Goal: Information Seeking & Learning: Compare options

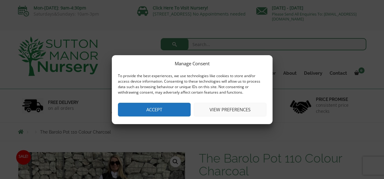
click at [163, 111] on button "Accept" at bounding box center [154, 110] width 73 height 14
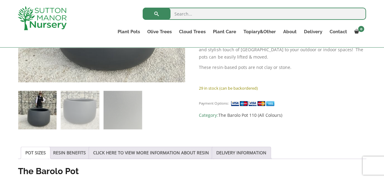
scroll to position [226, 0]
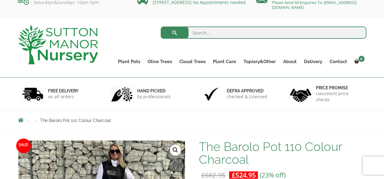
scroll to position [11, 0]
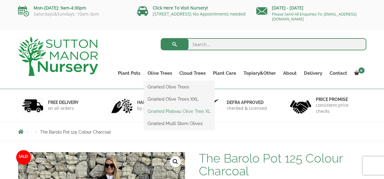
click at [162, 113] on link "Gnarled Plateau Olive Tree XL" at bounding box center [179, 111] width 71 height 9
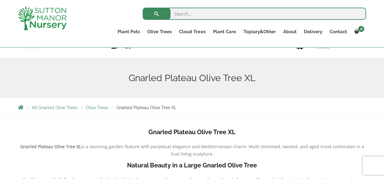
scroll to position [54, 0]
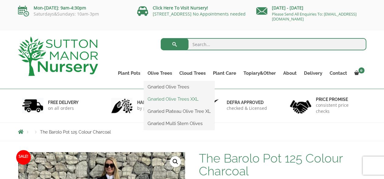
click at [173, 99] on link "Gnarled Olive Trees XXL" at bounding box center [179, 99] width 71 height 9
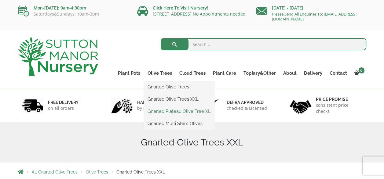
click at [167, 112] on link "Gnarled Plateau Olive Tree XL" at bounding box center [179, 111] width 71 height 9
click at [165, 89] on link "Gnarled Olive Trees" at bounding box center [179, 86] width 71 height 9
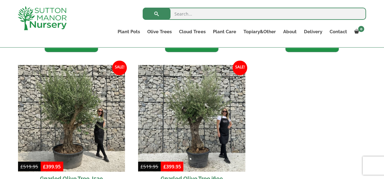
scroll to position [744, 0]
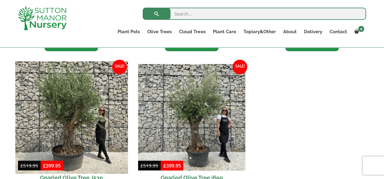
click at [24, 137] on img at bounding box center [71, 117] width 112 height 112
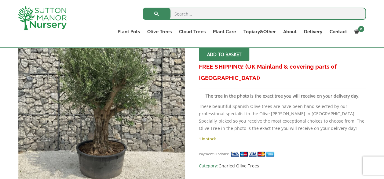
scroll to position [126, 0]
click at [24, 103] on img at bounding box center [170, 167] width 305 height 305
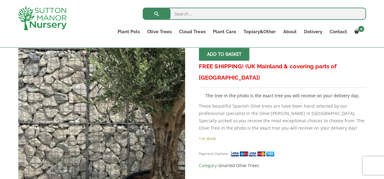
click at [24, 112] on img at bounding box center [166, 94] width 305 height 305
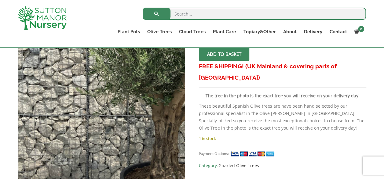
click at [38, 122] on img at bounding box center [166, 86] width 305 height 305
click at [35, 118] on img at bounding box center [166, 86] width 305 height 305
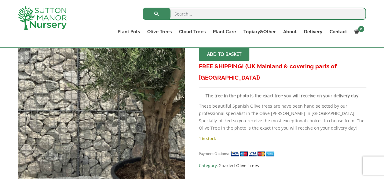
click at [46, 125] on img at bounding box center [157, 81] width 305 height 305
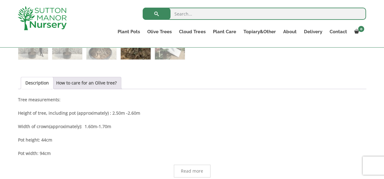
scroll to position [287, 0]
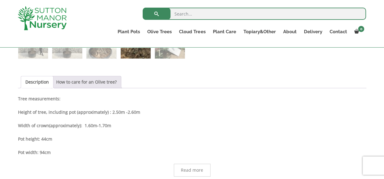
click at [74, 83] on link "How to care for an Olive tree?" at bounding box center [86, 82] width 60 height 12
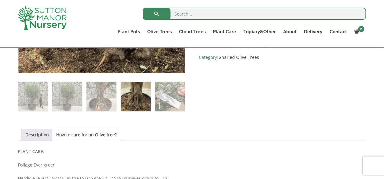
scroll to position [234, 0]
click at [31, 137] on link "Description" at bounding box center [37, 135] width 24 height 12
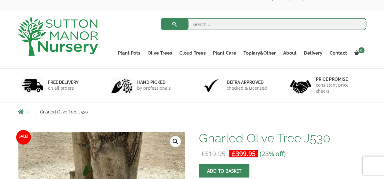
scroll to position [20, 0]
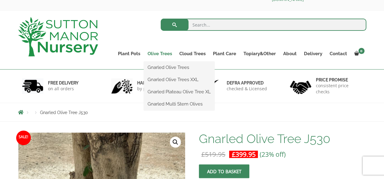
click at [164, 52] on link "Olive Trees" at bounding box center [160, 53] width 32 height 9
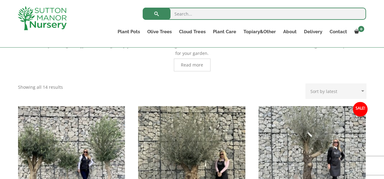
scroll to position [168, 0]
click at [329, 88] on select "Sort by popularity Sort by latest Sort by price: low to high Sort by price: hig…" at bounding box center [335, 91] width 61 height 15
select select "price"
click at [307, 84] on select "Sort by popularity Sort by latest Sort by price: low to high Sort by price: hig…" at bounding box center [335, 91] width 61 height 15
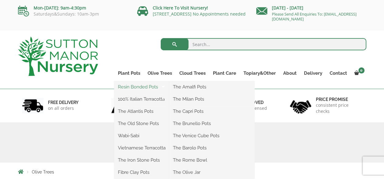
click at [130, 88] on link "Resin Bonded Pots" at bounding box center [141, 86] width 55 height 9
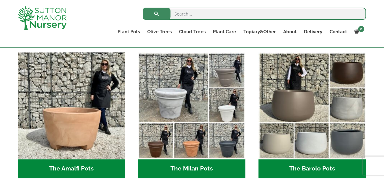
scroll to position [164, 0]
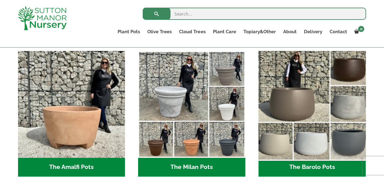
click at [346, 125] on img "Visit product category The Barolo Pots" at bounding box center [312, 104] width 112 height 112
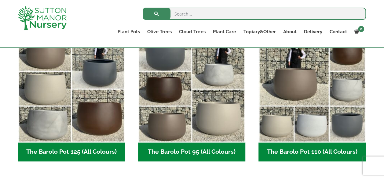
scroll to position [312, 0]
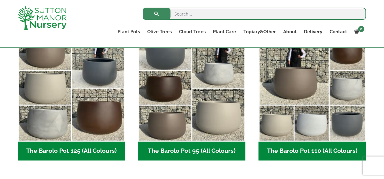
click at [94, 147] on h2 "The Barolo Pot 125 (All Colours) (6)" at bounding box center [71, 151] width 107 height 19
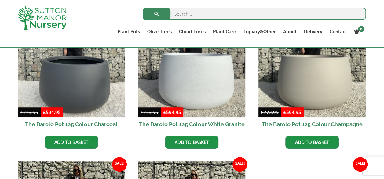
scroll to position [191, 0]
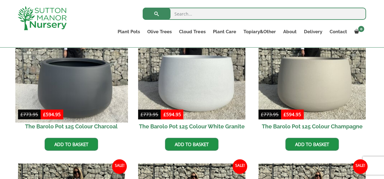
click at [79, 77] on img at bounding box center [71, 66] width 112 height 112
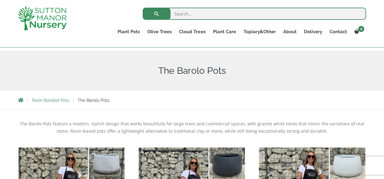
scroll to position [57, 0]
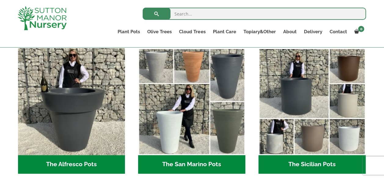
scroll to position [720, 0]
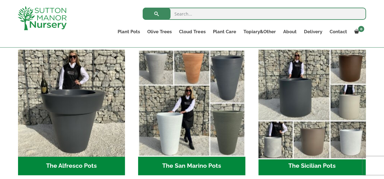
click at [308, 97] on img "Visit product category The Sicilian Pots" at bounding box center [312, 103] width 112 height 112
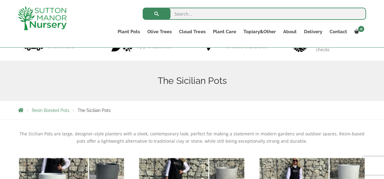
scroll to position [40, 0]
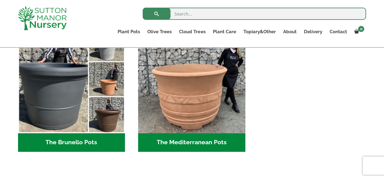
scroll to position [884, 0]
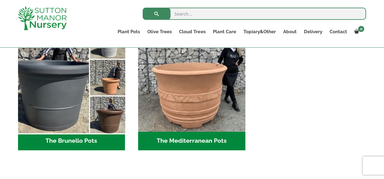
click at [66, 99] on img "Visit product category The Brunello Pots" at bounding box center [71, 78] width 112 height 112
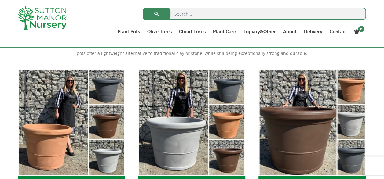
scroll to position [140, 0]
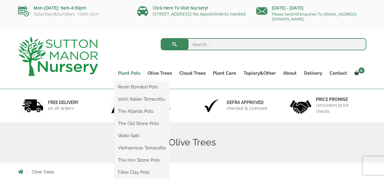
click at [133, 74] on link "Plant Pots" at bounding box center [129, 73] width 30 height 9
click at [130, 138] on link "Wabi-Sabi" at bounding box center [141, 135] width 55 height 9
click at [137, 174] on link "Fibre Clay Pots" at bounding box center [141, 172] width 55 height 9
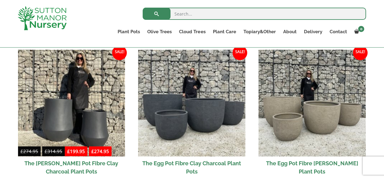
scroll to position [221, 0]
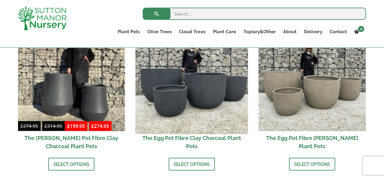
click at [193, 102] on img at bounding box center [192, 78] width 112 height 112
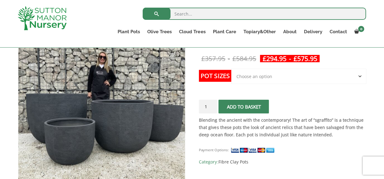
scroll to position [112, 0]
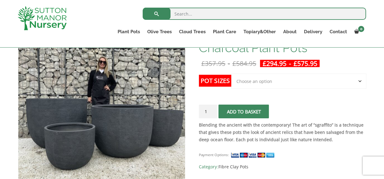
click at [318, 81] on select "Choose an option Click here to buy the 5th To Largest Pot In The Picture Click …" at bounding box center [298, 81] width 135 height 15
select select "Click here to buy The Largest Pot In The Picture"
click at [231, 74] on select "Choose an option Click here to buy the 5th To Largest Pot In The Picture Click …" at bounding box center [298, 81] width 135 height 15
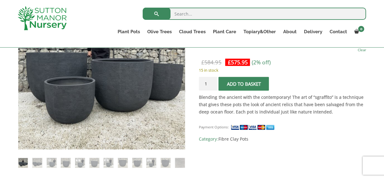
scroll to position [148, 0]
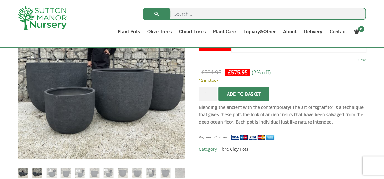
click at [40, 172] on img at bounding box center [37, 173] width 10 height 10
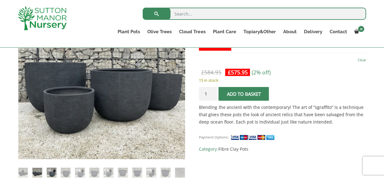
click at [53, 170] on img at bounding box center [52, 173] width 10 height 10
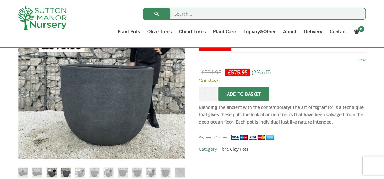
click at [61, 170] on img at bounding box center [66, 173] width 10 height 10
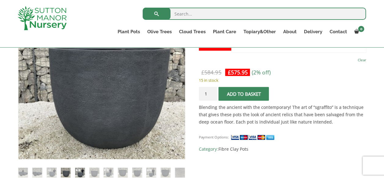
click at [80, 170] on img at bounding box center [80, 173] width 10 height 10
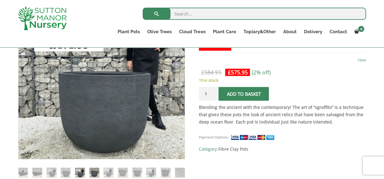
click at [96, 169] on img at bounding box center [94, 173] width 10 height 10
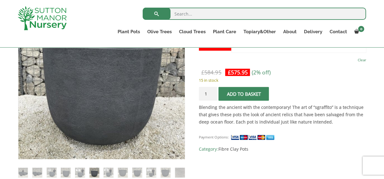
click at [112, 168] on li at bounding box center [108, 173] width 10 height 10
click at [110, 170] on img at bounding box center [109, 173] width 10 height 10
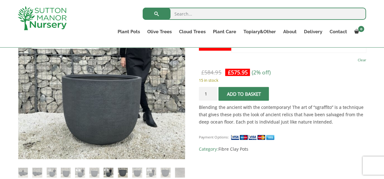
click at [123, 170] on img at bounding box center [123, 173] width 10 height 10
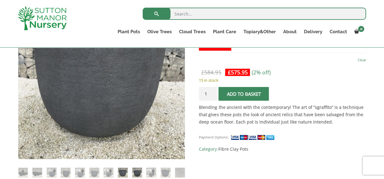
click at [140, 171] on img at bounding box center [137, 173] width 10 height 10
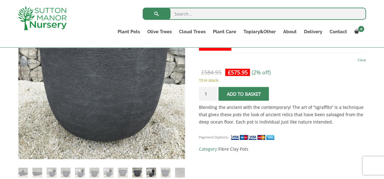
click at [152, 171] on img at bounding box center [151, 173] width 10 height 10
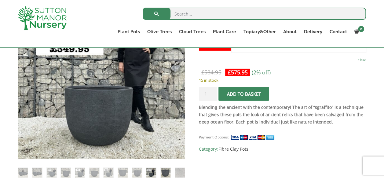
click at [169, 170] on img at bounding box center [166, 173] width 10 height 10
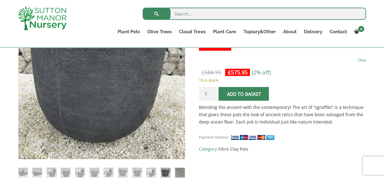
click at [184, 171] on img at bounding box center [180, 173] width 10 height 10
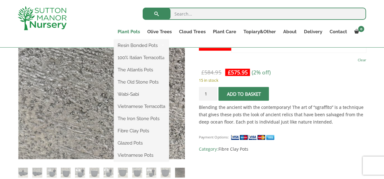
click at [132, 32] on link "Plant Pots" at bounding box center [129, 31] width 30 height 9
click at [145, 156] on link "Vietnamese Pots" at bounding box center [141, 155] width 55 height 9
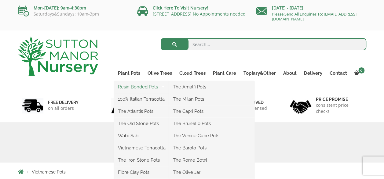
click at [136, 87] on link "Resin Bonded Pots" at bounding box center [141, 86] width 55 height 9
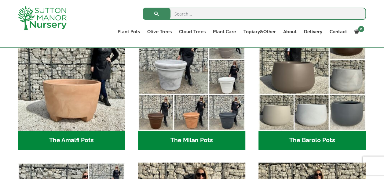
scroll to position [194, 0]
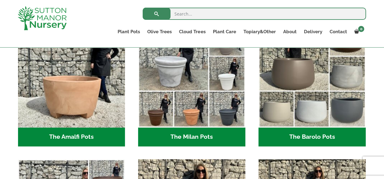
click at [327, 137] on h2 "The Barolo Pots (36)" at bounding box center [311, 137] width 107 height 19
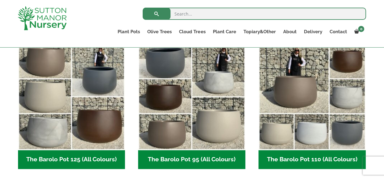
scroll to position [301, 0]
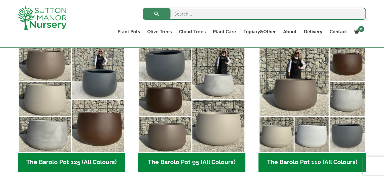
click at [308, 162] on h2 "The Barolo Pot 110 (All Colours) (6)" at bounding box center [311, 162] width 107 height 19
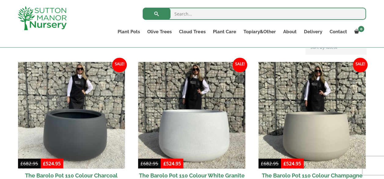
scroll to position [188, 0]
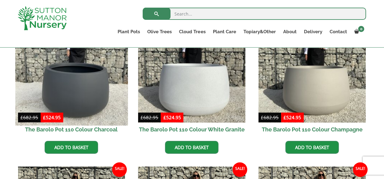
click at [89, 90] on img at bounding box center [71, 69] width 112 height 112
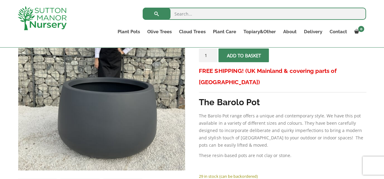
scroll to position [43, 0]
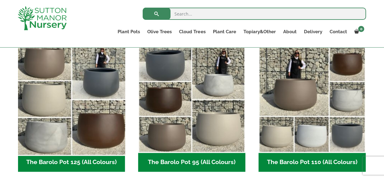
click at [90, 85] on img "Visit product category The Barolo Pot 125 (All Colours)" at bounding box center [71, 99] width 112 height 112
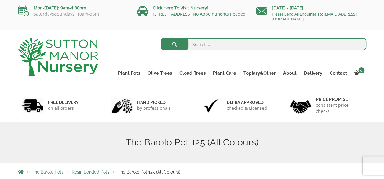
scroll to position [146, 0]
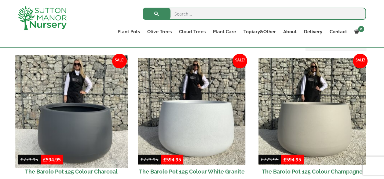
click at [89, 147] on img at bounding box center [71, 111] width 112 height 112
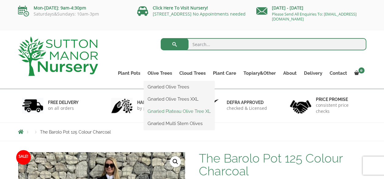
click at [170, 114] on link "Gnarled Plateau Olive Tree XL" at bounding box center [179, 111] width 71 height 9
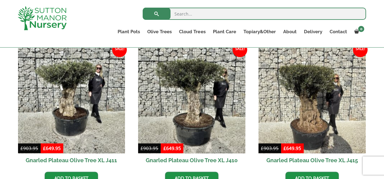
scroll to position [267, 0]
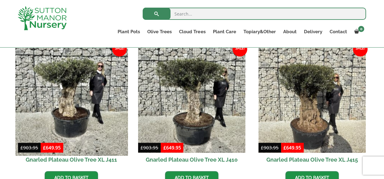
click at [81, 116] on img at bounding box center [71, 99] width 112 height 112
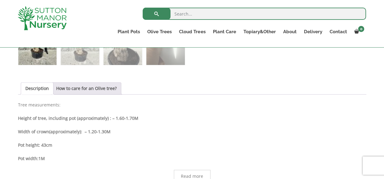
scroll to position [300, 0]
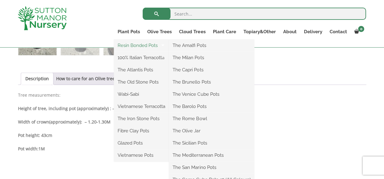
click at [129, 47] on link "Resin Bonded Pots" at bounding box center [141, 45] width 55 height 9
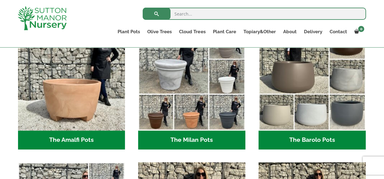
scroll to position [191, 0]
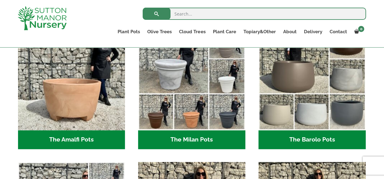
click at [320, 137] on h2 "The Barolo Pots (36)" at bounding box center [311, 139] width 107 height 19
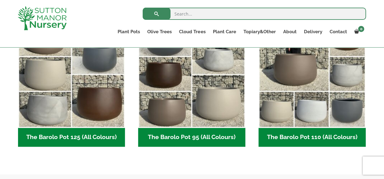
scroll to position [328, 0]
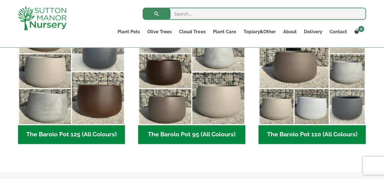
click at [316, 131] on h2 "The Barolo Pot 110 (All Colours) (6)" at bounding box center [311, 134] width 107 height 19
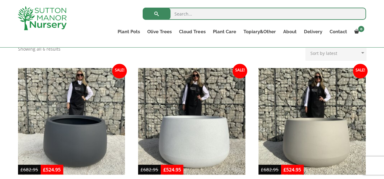
scroll to position [135, 0]
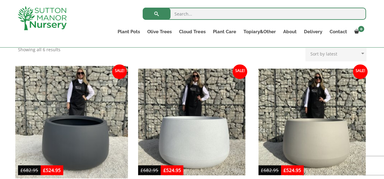
click at [51, 141] on img at bounding box center [71, 122] width 112 height 112
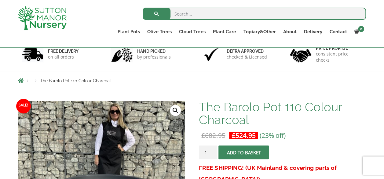
scroll to position [38, 0]
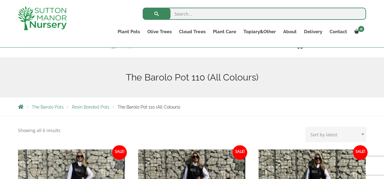
scroll to position [54, 0]
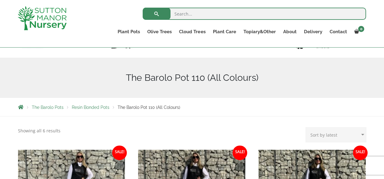
click at [90, 109] on span "Resin Bonded Pots" at bounding box center [91, 107] width 38 height 5
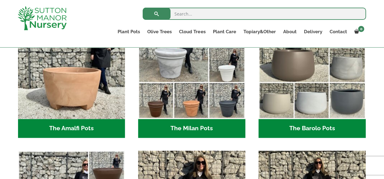
scroll to position [221, 0]
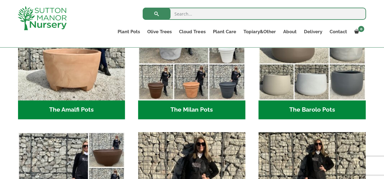
click at [316, 115] on h2 "The Barolo Pots (36)" at bounding box center [311, 109] width 107 height 19
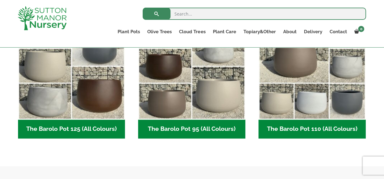
scroll to position [334, 0]
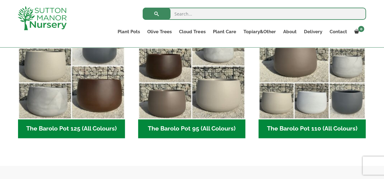
click at [195, 122] on h2 "The Barolo Pot 95 (All Colours) (6)" at bounding box center [191, 128] width 107 height 19
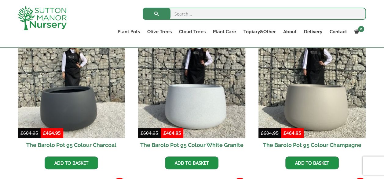
scroll to position [199, 0]
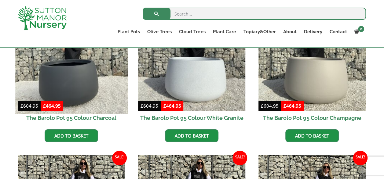
click at [53, 86] on img at bounding box center [71, 58] width 112 height 112
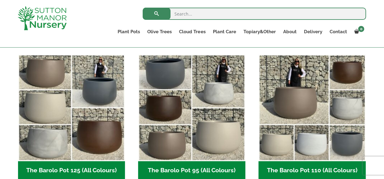
scroll to position [293, 0]
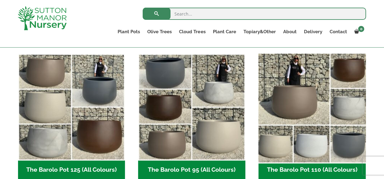
click at [301, 118] on img "Visit product category The Barolo Pot 110 (All Colours)" at bounding box center [312, 107] width 112 height 112
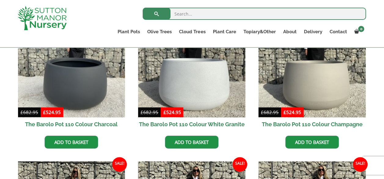
scroll to position [194, 0]
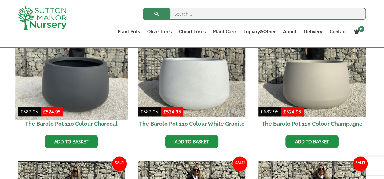
click at [37, 83] on img at bounding box center [71, 63] width 112 height 112
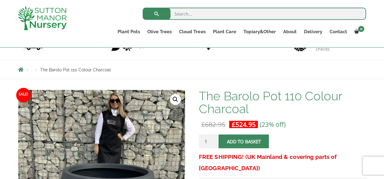
scroll to position [50, 0]
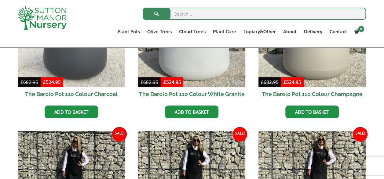
scroll to position [223, 0]
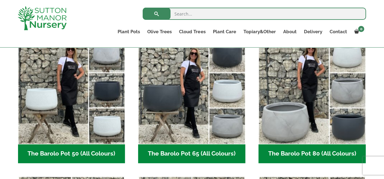
scroll to position [168, 0]
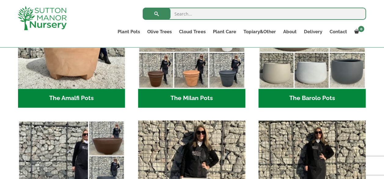
scroll to position [228, 0]
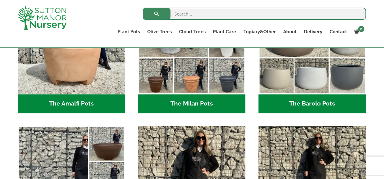
click at [297, 107] on h2 "The Barolo Pots (36)" at bounding box center [311, 103] width 107 height 19
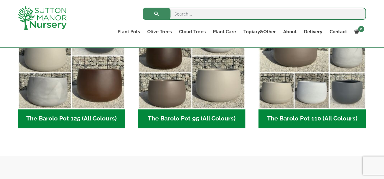
scroll to position [349, 0]
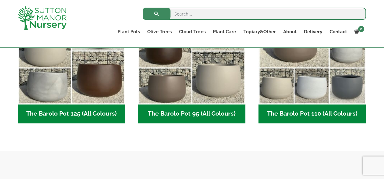
click at [87, 113] on h2 "The Barolo Pot 125 (All Colours) (6)" at bounding box center [71, 113] width 107 height 19
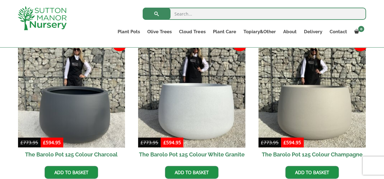
scroll to position [171, 0]
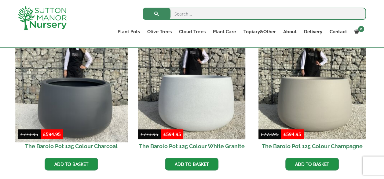
click at [55, 98] on img at bounding box center [71, 86] width 112 height 112
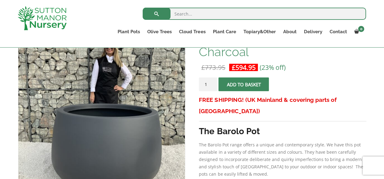
scroll to position [108, 0]
